Goal: Information Seeking & Learning: Find contact information

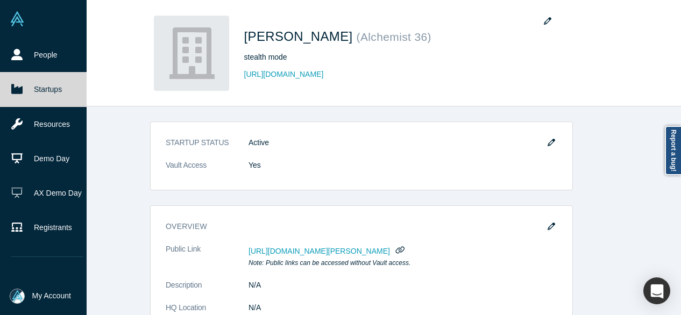
scroll to position [323, 0]
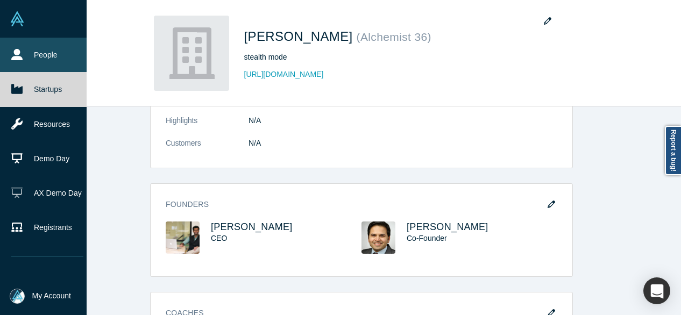
click at [52, 53] on link "People" at bounding box center [47, 55] width 95 height 34
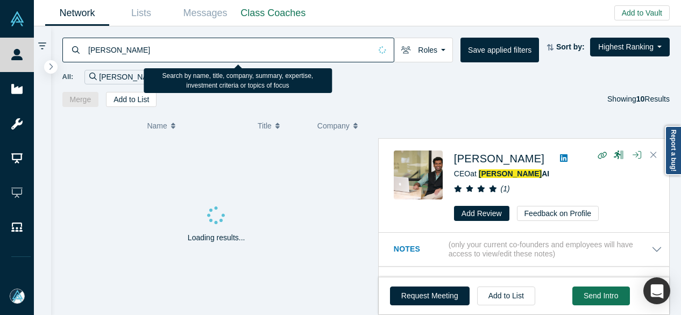
click at [122, 56] on input "[PERSON_NAME]" at bounding box center [229, 49] width 284 height 25
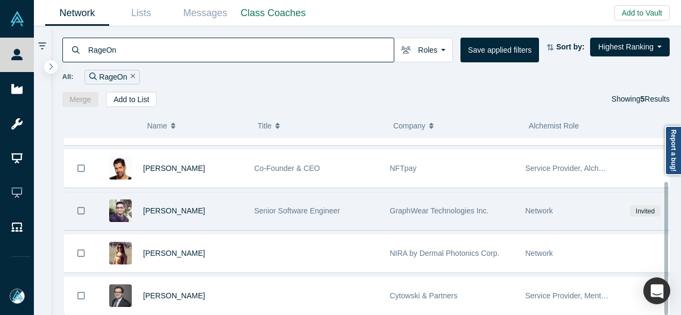
scroll to position [58, 0]
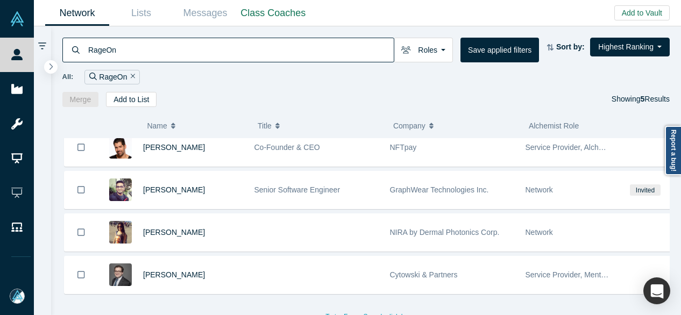
drag, startPoint x: 124, startPoint y: 52, endPoint x: 67, endPoint y: 50, distance: 57.6
click at [67, 50] on div "RageOn" at bounding box center [228, 50] width 332 height 25
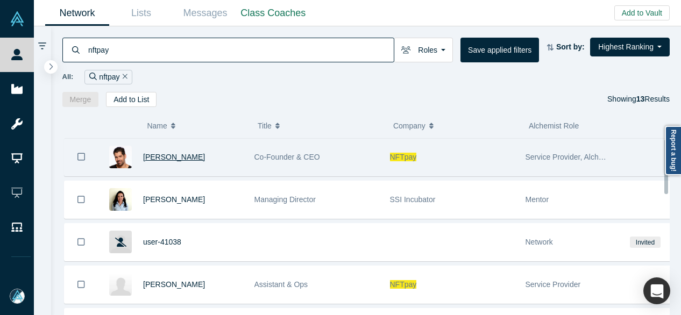
type input "nftpay"
click at [174, 154] on span "[PERSON_NAME]" at bounding box center [174, 157] width 62 height 9
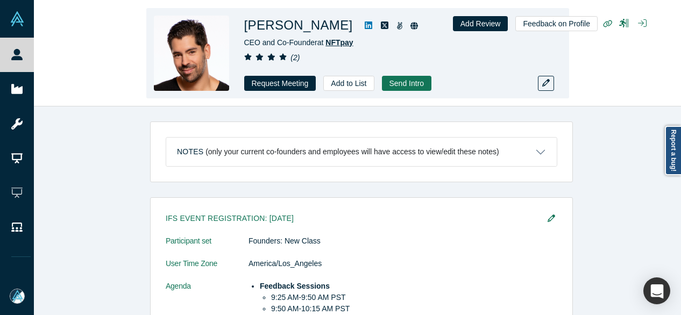
click at [338, 44] on span "NFTpay" at bounding box center [338, 42] width 27 height 9
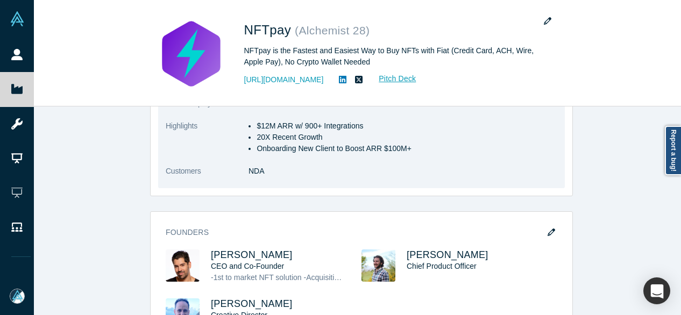
scroll to position [430, 0]
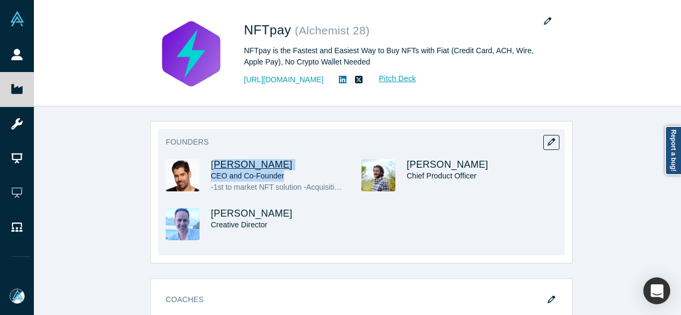
drag, startPoint x: 301, startPoint y: 160, endPoint x: 211, endPoint y: 150, distance: 90.3
click at [211, 159] on div "Michael Krilivsky CEO and Co-Founder -1st to market NFT solution -Acquisition -…" at bounding box center [286, 176] width 151 height 34
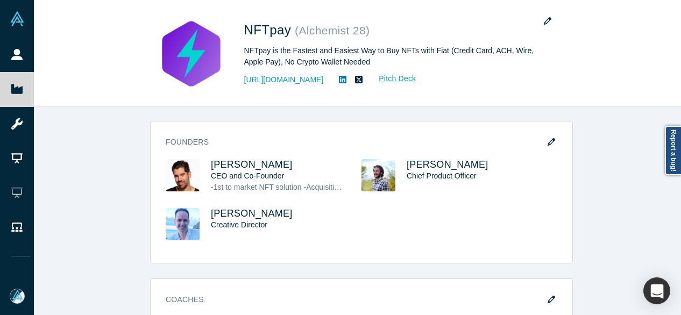
click at [639, 194] on div "STARTUP STATUS Active Vault Access Yes overview Public Link https://vault.alche…" at bounding box center [361, 214] width 655 height 217
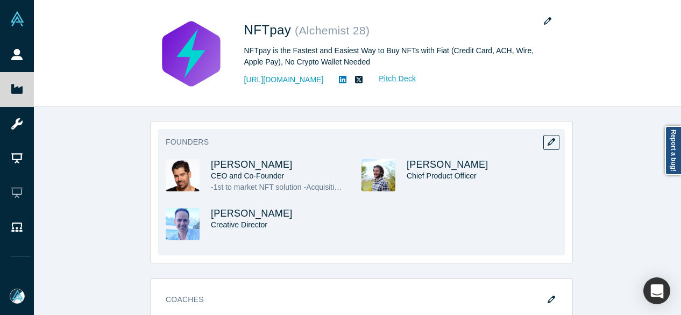
drag, startPoint x: 205, startPoint y: 136, endPoint x: 296, endPoint y: 144, distance: 90.7
click at [296, 144] on div "Founders Michael Krilivsky CEO and Co-Founder -1st to market NFT solution -Acqu…" at bounding box center [361, 192] width 407 height 126
copy span "[PERSON_NAME]"
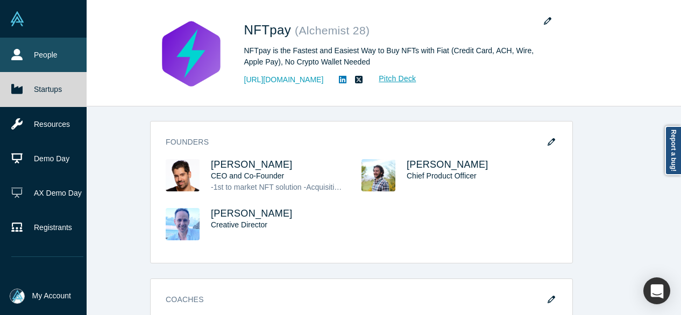
click at [23, 54] on link "People" at bounding box center [47, 55] width 95 height 34
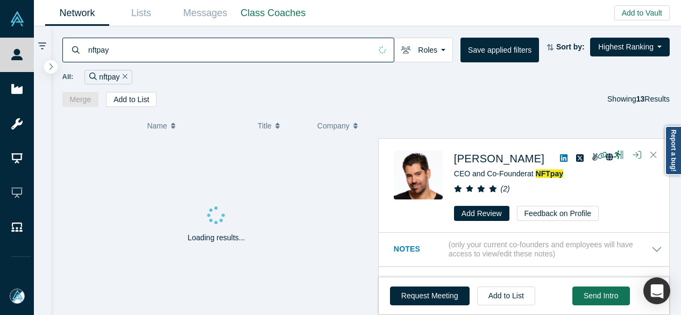
drag, startPoint x: 125, startPoint y: 52, endPoint x: 74, endPoint y: 47, distance: 51.3
click at [74, 47] on div "nftpay" at bounding box center [228, 50] width 332 height 25
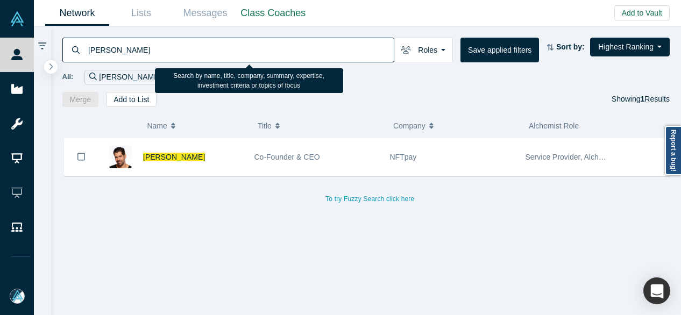
drag, startPoint x: 142, startPoint y: 51, endPoint x: 84, endPoint y: 53, distance: 58.1
click at [84, 53] on div "[PERSON_NAME]" at bounding box center [228, 50] width 332 height 25
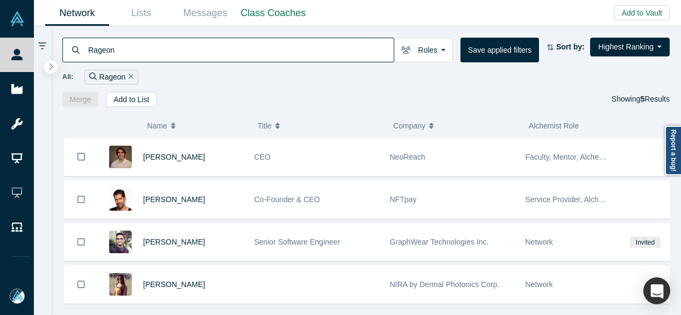
type input "Rageon"
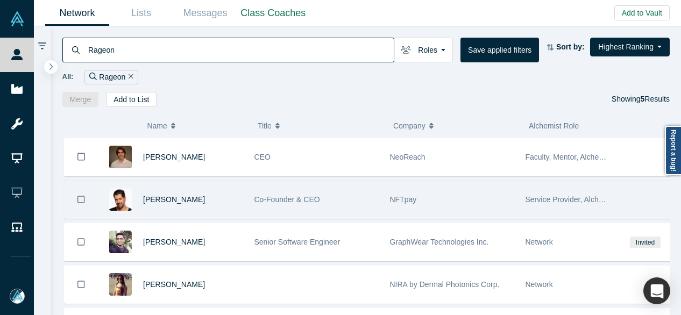
click at [402, 199] on span "NFTpay" at bounding box center [403, 199] width 27 height 9
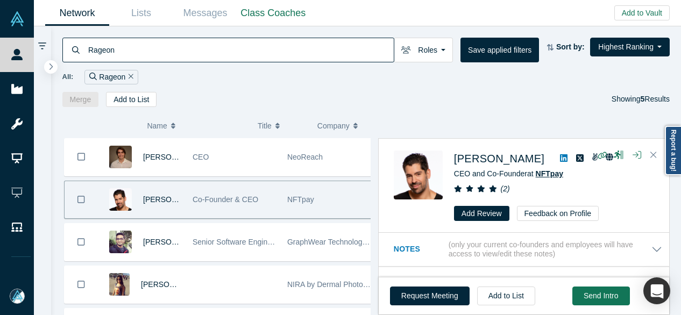
click at [550, 172] on span "NFTpay" at bounding box center [549, 173] width 27 height 9
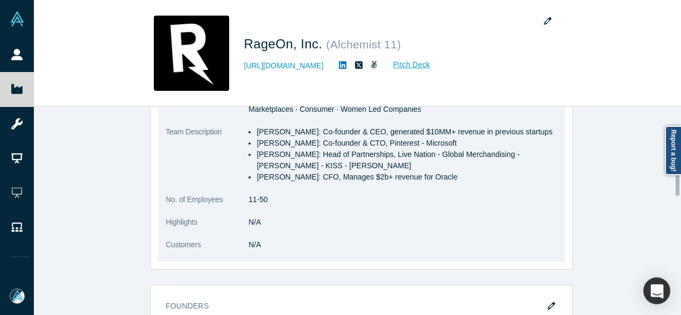
scroll to position [376, 0]
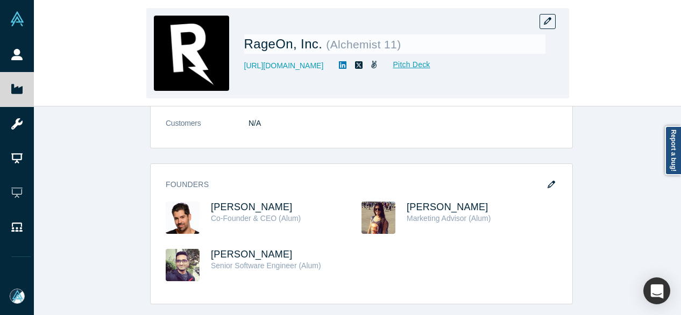
drag, startPoint x: 330, startPoint y: 67, endPoint x: 244, endPoint y: 73, distance: 86.2
click at [244, 73] on div "RageOn, Inc. ( Alchemist 11 ) [URL][DOMAIN_NAME] Pitch Deck" at bounding box center [394, 53] width 301 height 75
copy link "[URL][DOMAIN_NAME]"
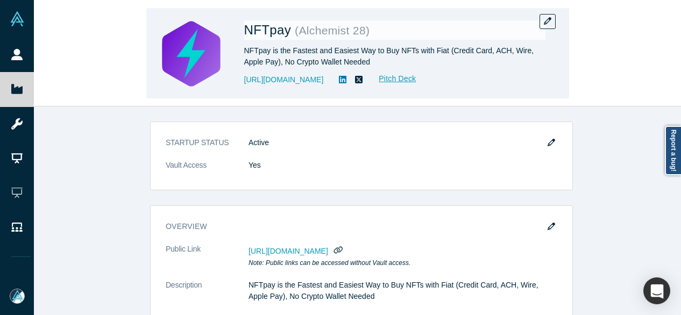
drag, startPoint x: 238, startPoint y: 86, endPoint x: 322, endPoint y: 80, distance: 84.1
click at [322, 80] on div "NFTpay ( Alchemist 28 ) NFTpay is the Fastest and Easiest Way to Buy NFTs with …" at bounding box center [357, 53] width 423 height 90
copy link "https://www.nftpay.xyz"
